Goal: Task Accomplishment & Management: Complete application form

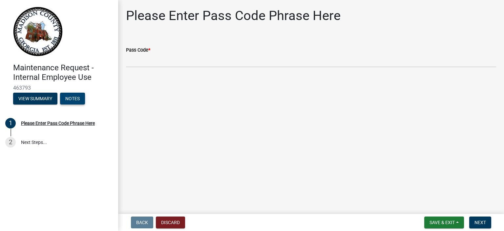
click at [79, 98] on button "Notes" at bounding box center [72, 99] width 25 height 12
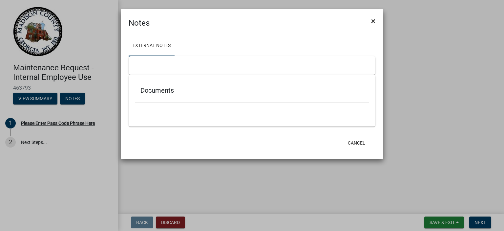
click at [372, 19] on span "×" at bounding box center [373, 20] width 4 height 9
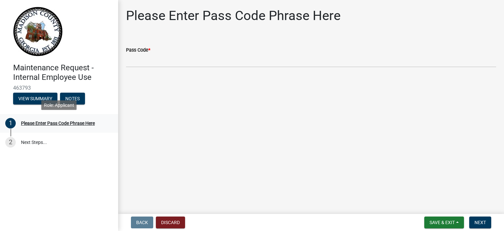
click at [35, 122] on div "Please Enter Pass Code Phrase Here" at bounding box center [58, 123] width 74 height 5
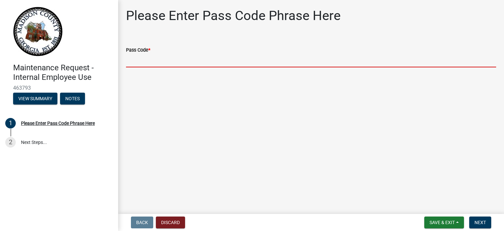
click at [143, 56] on input "Pass Code *" at bounding box center [311, 60] width 370 height 13
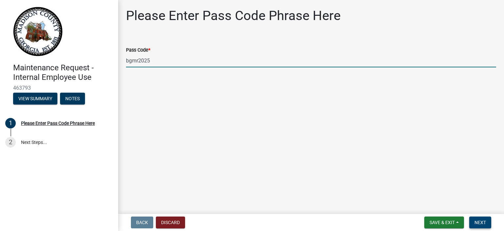
type input "bgmr2025"
click at [485, 222] on span "Next" at bounding box center [479, 221] width 11 height 5
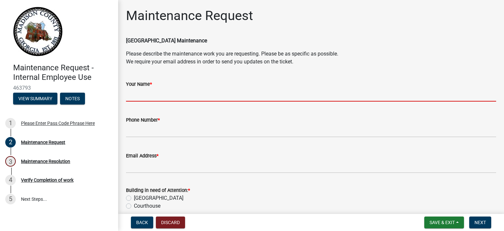
click at [138, 90] on input "Your Name *" at bounding box center [311, 94] width 370 height 13
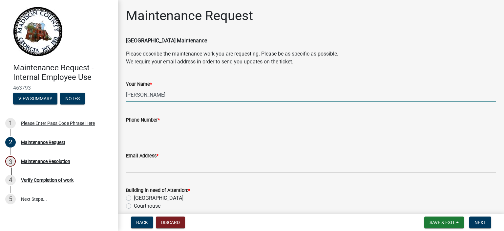
type input "[PERSON_NAME]"
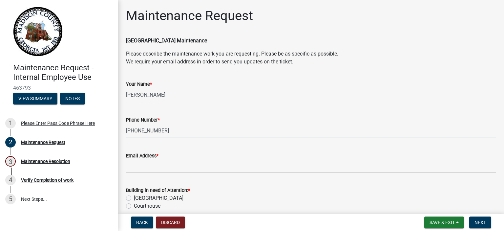
type input "[PHONE_NUMBER]"
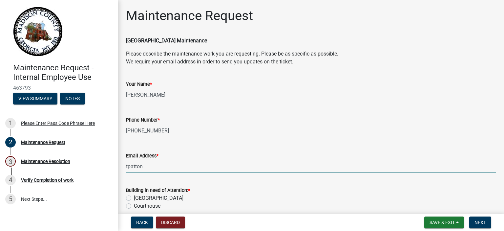
type input "[EMAIL_ADDRESS][DOMAIN_NAME]"
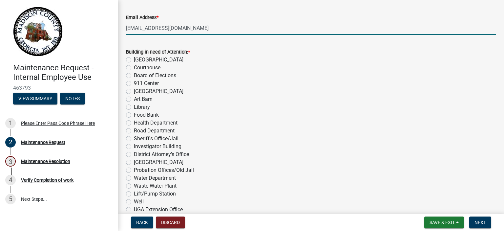
scroll to position [142, 0]
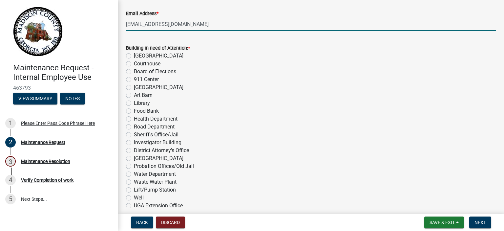
click at [134, 55] on label "[GEOGRAPHIC_DATA]" at bounding box center [159, 56] width 50 height 8
click at [134, 55] on input "[GEOGRAPHIC_DATA]" at bounding box center [136, 54] width 4 height 4
radio input "true"
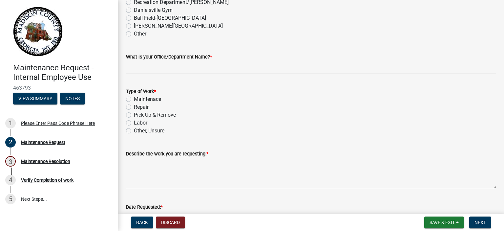
scroll to position [405, 0]
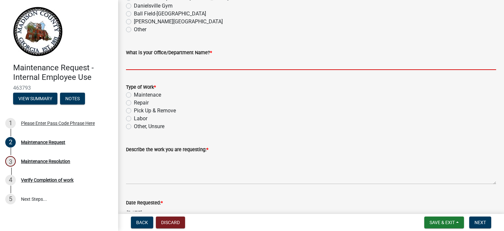
click at [144, 61] on input "What is your Office/Department Name? *" at bounding box center [311, 62] width 370 height 13
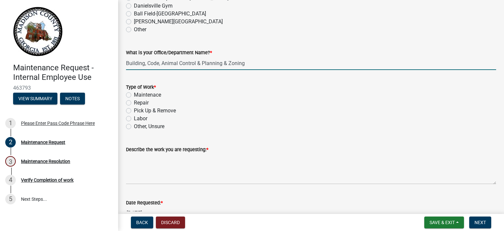
type input "Building, Code, Animal Control & Planning & Zoning"
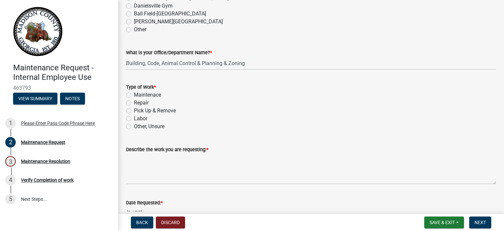
click at [134, 110] on label "Pick Up & Remove" at bounding box center [155, 111] width 42 height 8
click at [134, 110] on input "Pick Up & Remove" at bounding box center [136, 109] width 4 height 4
radio input "true"
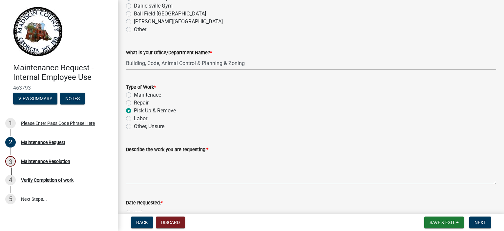
click at [142, 173] on textarea "Describe the work you are requesting: *" at bounding box center [311, 168] width 370 height 31
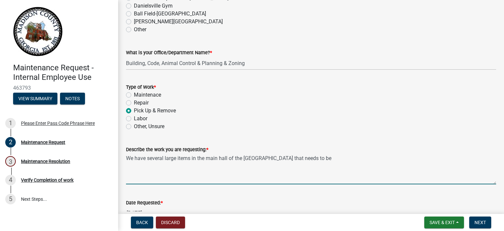
click at [260, 158] on textarea "We have several large items in the main hall of the [GEOGRAPHIC_DATA] that need…" at bounding box center [311, 168] width 370 height 31
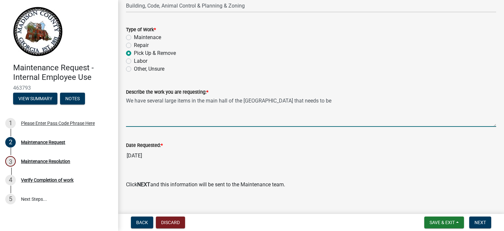
scroll to position [470, 0]
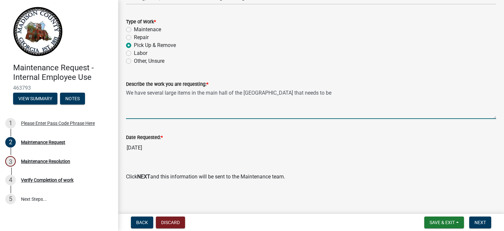
click at [258, 93] on textarea "We have several large items in the main hall of the [GEOGRAPHIC_DATA] that need…" at bounding box center [311, 103] width 370 height 31
click at [265, 93] on textarea "We have several large items in the main hall of the [GEOGRAPHIC_DATA] that need…" at bounding box center [311, 103] width 370 height 31
click at [266, 94] on textarea "We have several large items in the main hall of the [GEOGRAPHIC_DATA] that need…" at bounding box center [311, 103] width 370 height 31
click at [337, 93] on textarea "We have several large items in the main hall of the Government Complex that nee…" at bounding box center [311, 103] width 370 height 31
click at [134, 111] on textarea "We have several large items in the main hall of the [GEOGRAPHIC_DATA] that need…" at bounding box center [311, 103] width 370 height 31
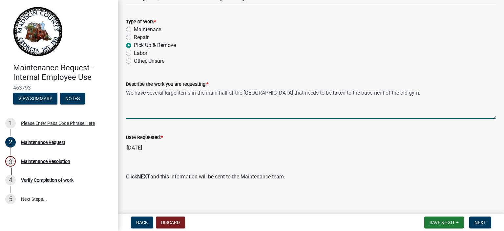
click at [432, 94] on textarea "We have several large items in the main hall of the [GEOGRAPHIC_DATA] that need…" at bounding box center [311, 103] width 370 height 31
type textarea "We have several large items in the main hall of the [GEOGRAPHIC_DATA] that need…"
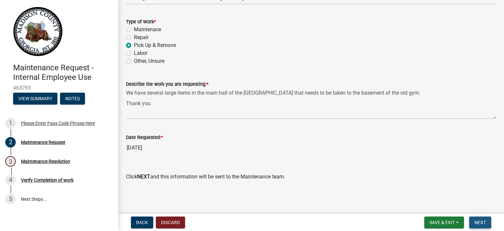
click at [481, 223] on span "Next" at bounding box center [479, 221] width 11 height 5
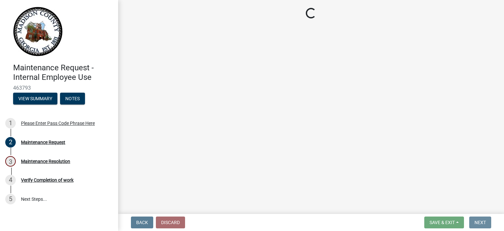
scroll to position [0, 0]
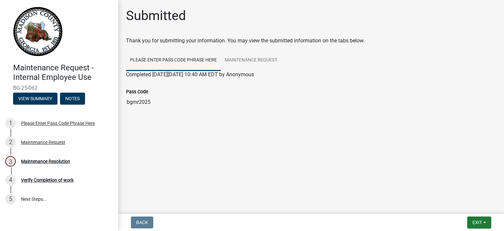
click at [149, 63] on link "Please Enter Pass Code Phrase Here" at bounding box center [173, 60] width 95 height 21
click at [476, 221] on span "Exit" at bounding box center [477, 221] width 10 height 5
click at [467, 199] on button "Save & Exit" at bounding box center [465, 205] width 52 height 16
